Goal: Transaction & Acquisition: Purchase product/service

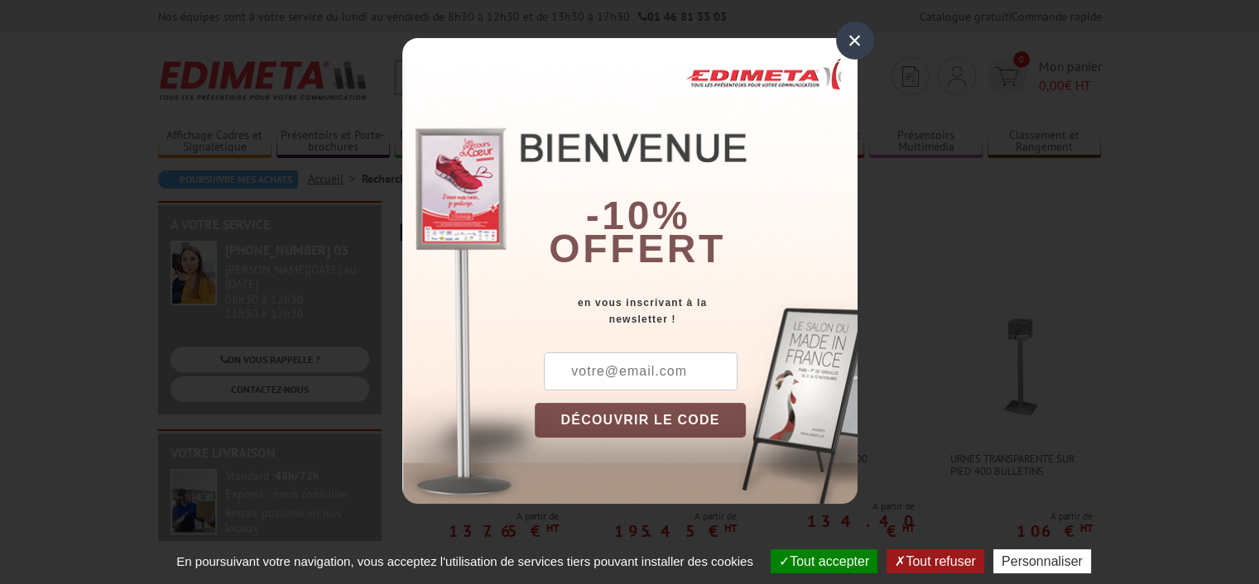
click at [858, 39] on div "×" at bounding box center [855, 41] width 38 height 38
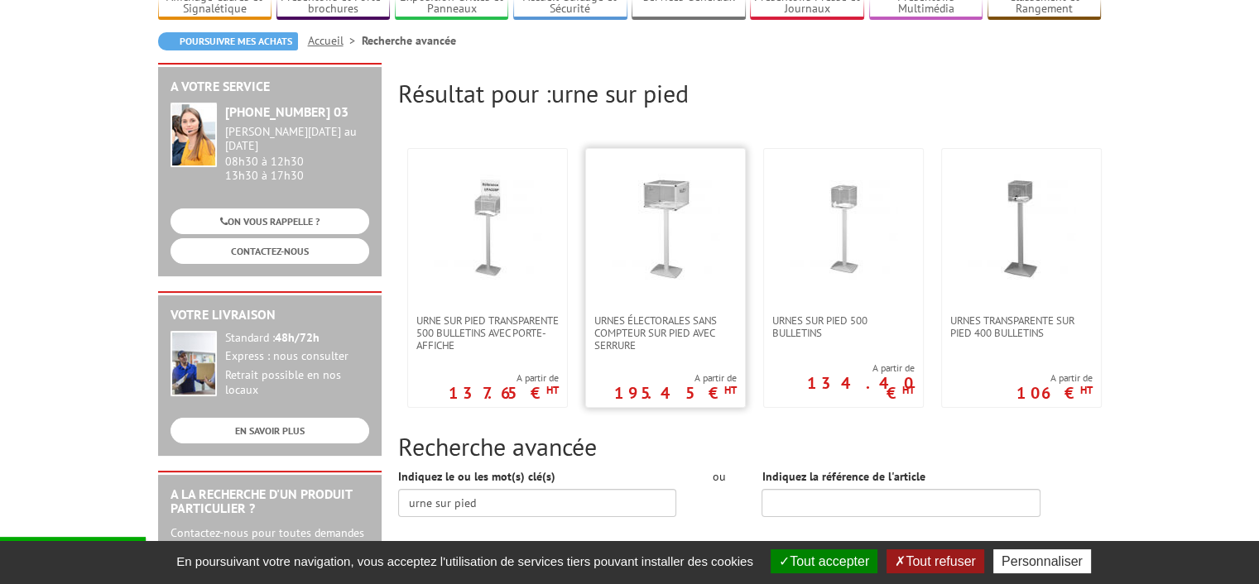
scroll to position [166, 0]
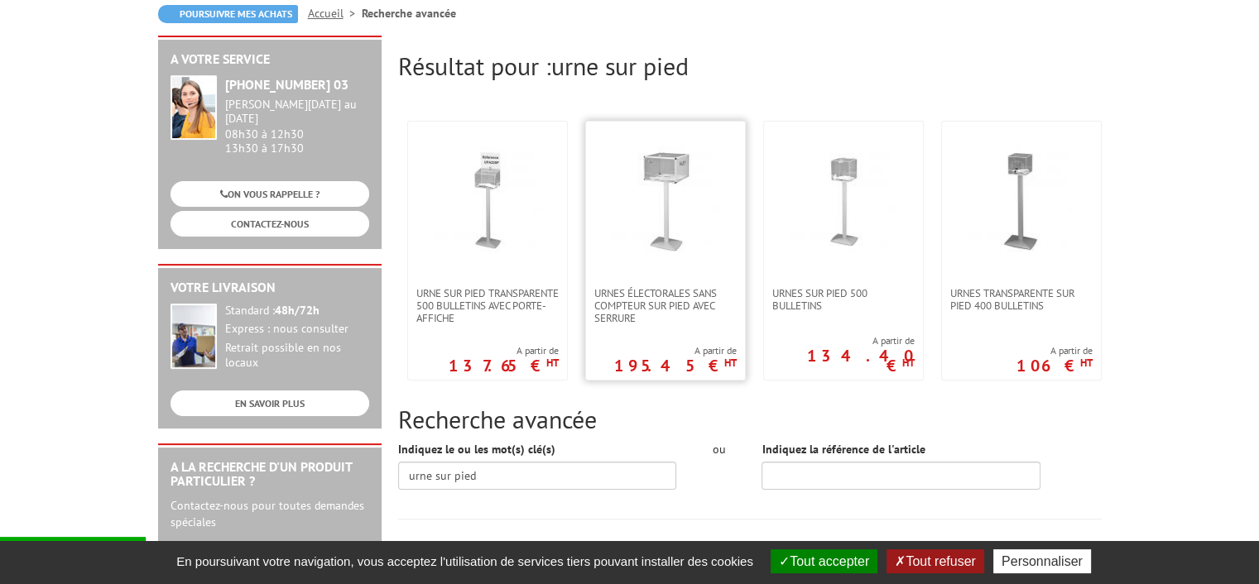
click at [658, 180] on img at bounding box center [666, 201] width 108 height 108
